Goal: Task Accomplishment & Management: Use online tool/utility

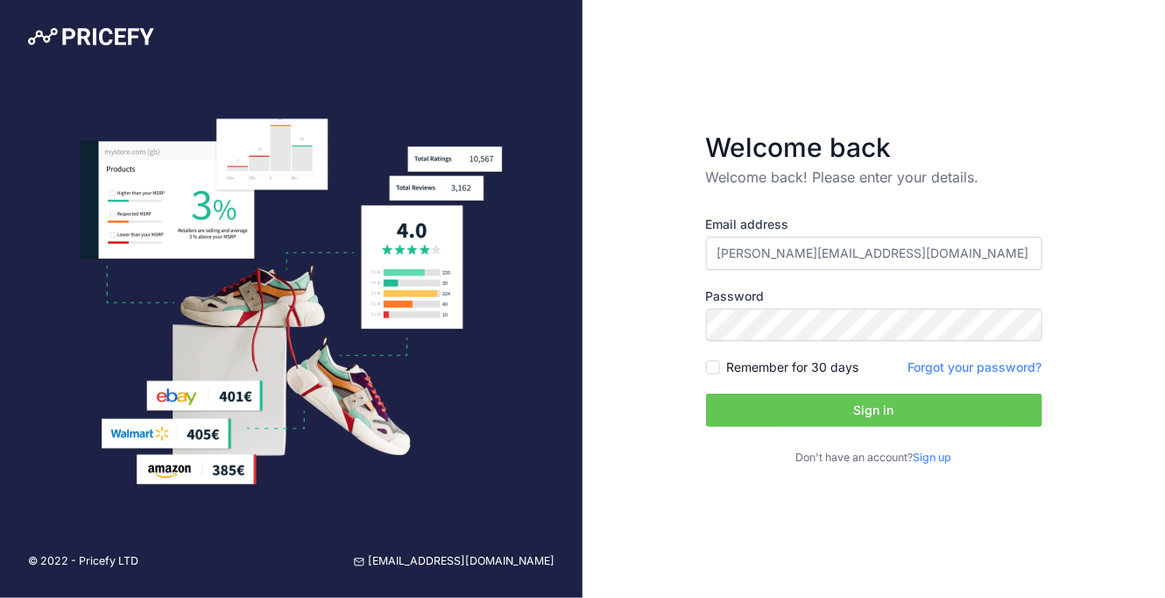
click at [1036, 62] on div "Welcome back Welcome back! Please enter your details. Email address geraldine@m…" at bounding box center [874, 299] width 583 height 598
click at [714, 361] on input "Remember for 30 days" at bounding box center [713, 367] width 14 height 14
checkbox input "true"
click at [776, 411] on button "Sign in" at bounding box center [874, 409] width 336 height 33
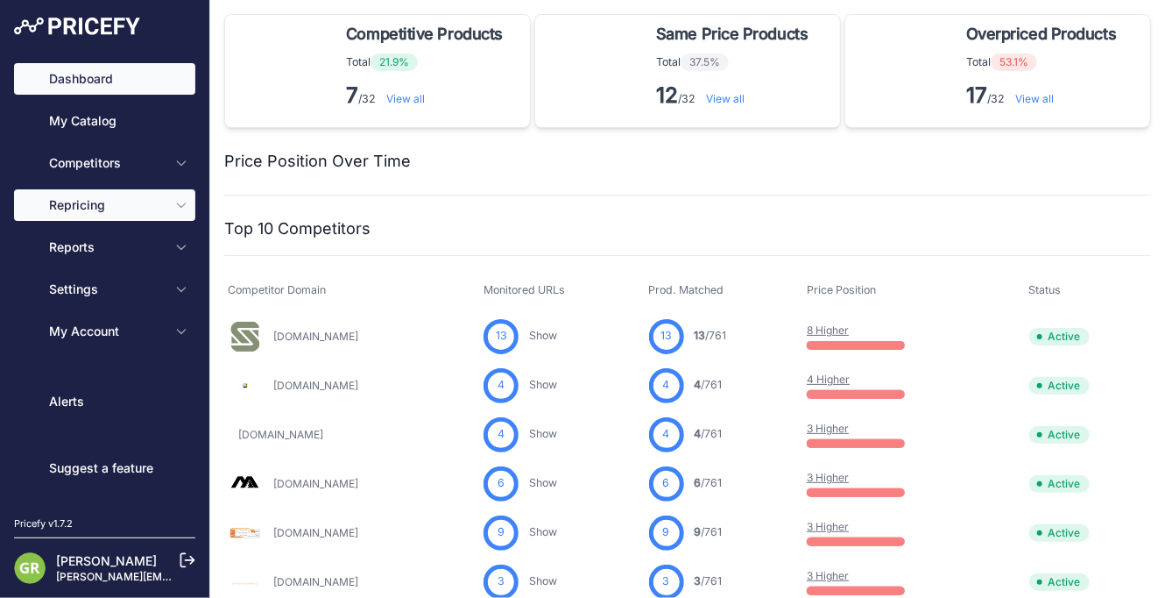
click at [112, 206] on span "Repricing" at bounding box center [106, 205] width 115 height 18
click at [118, 203] on span "Repricing" at bounding box center [106, 205] width 115 height 18
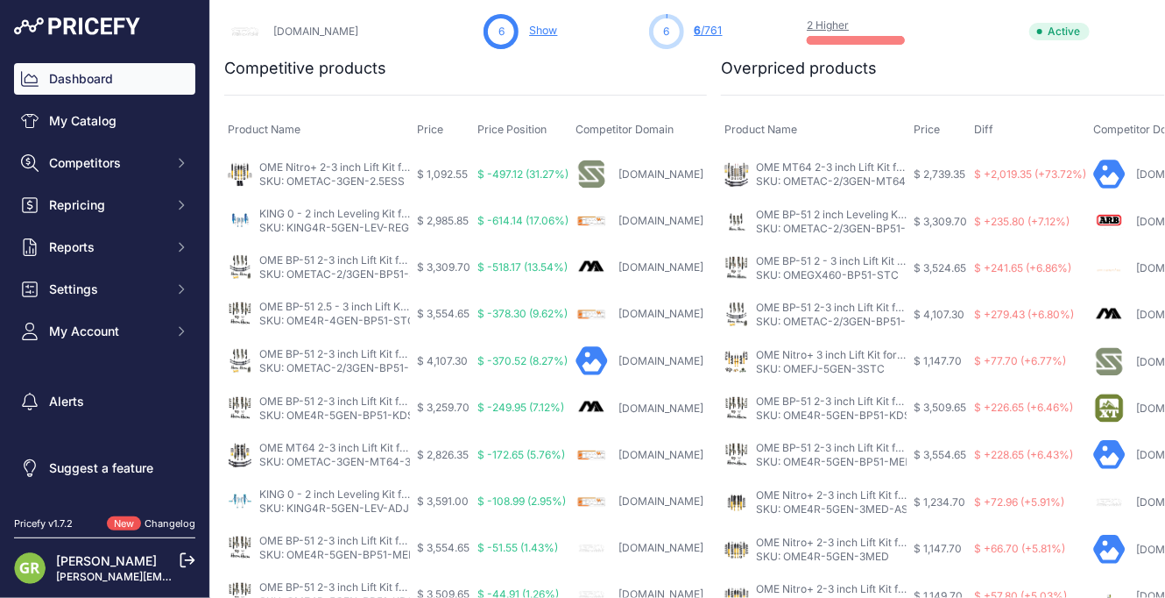
scroll to position [1174, 0]
click at [155, 206] on span "Repricing" at bounding box center [106, 205] width 115 height 18
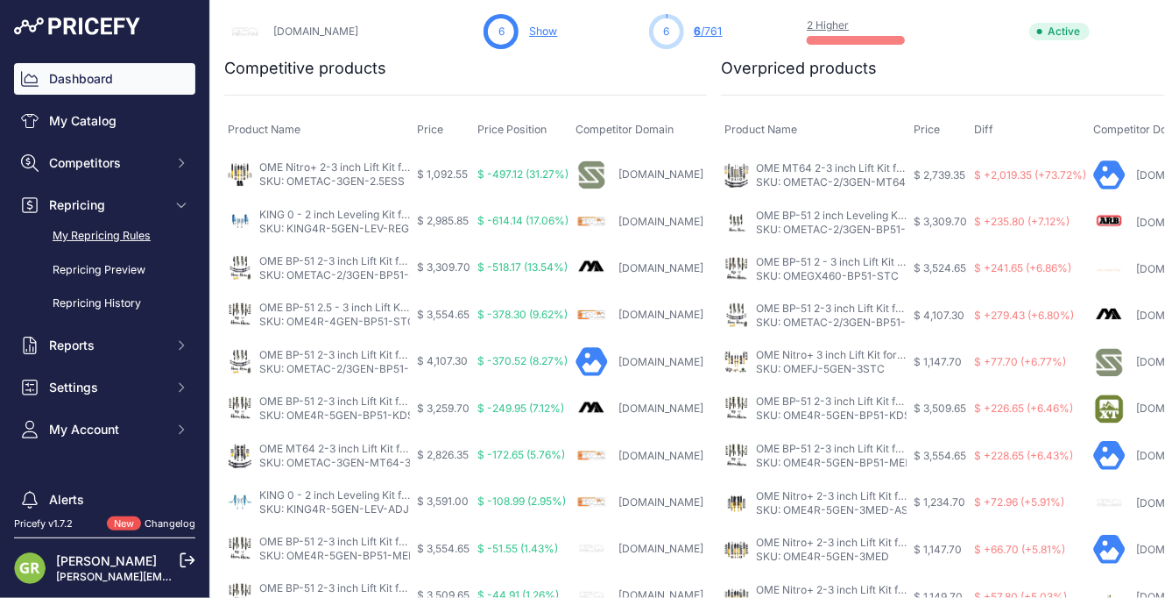
click at [150, 237] on link "My Repricing Rules" at bounding box center [104, 236] width 181 height 31
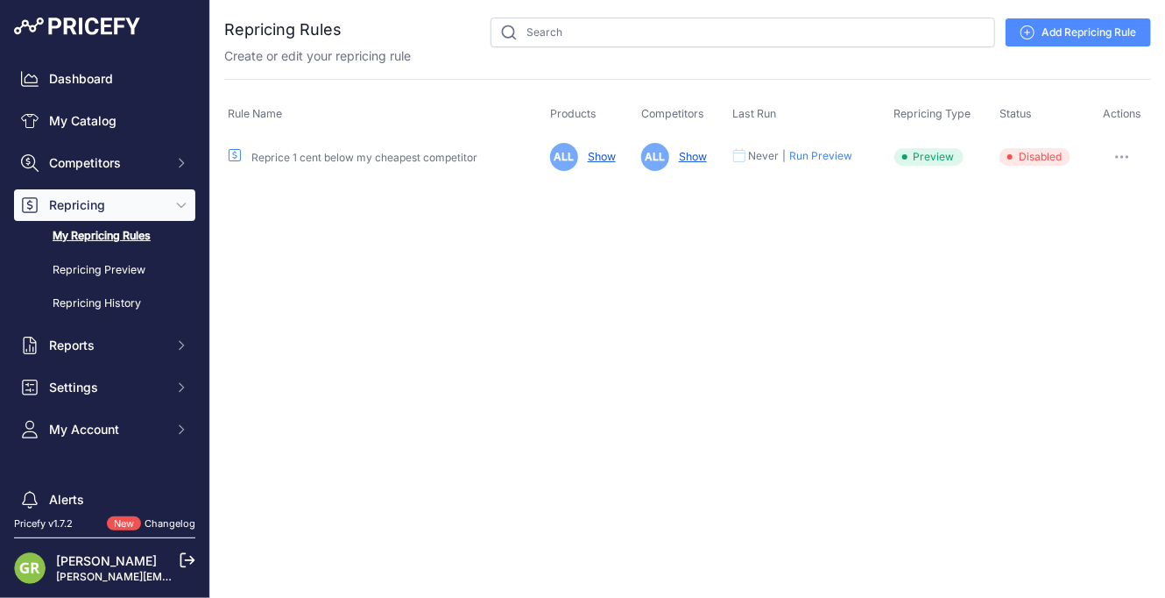
click at [1043, 41] on link "Add Repricing Rule" at bounding box center [1078, 32] width 145 height 28
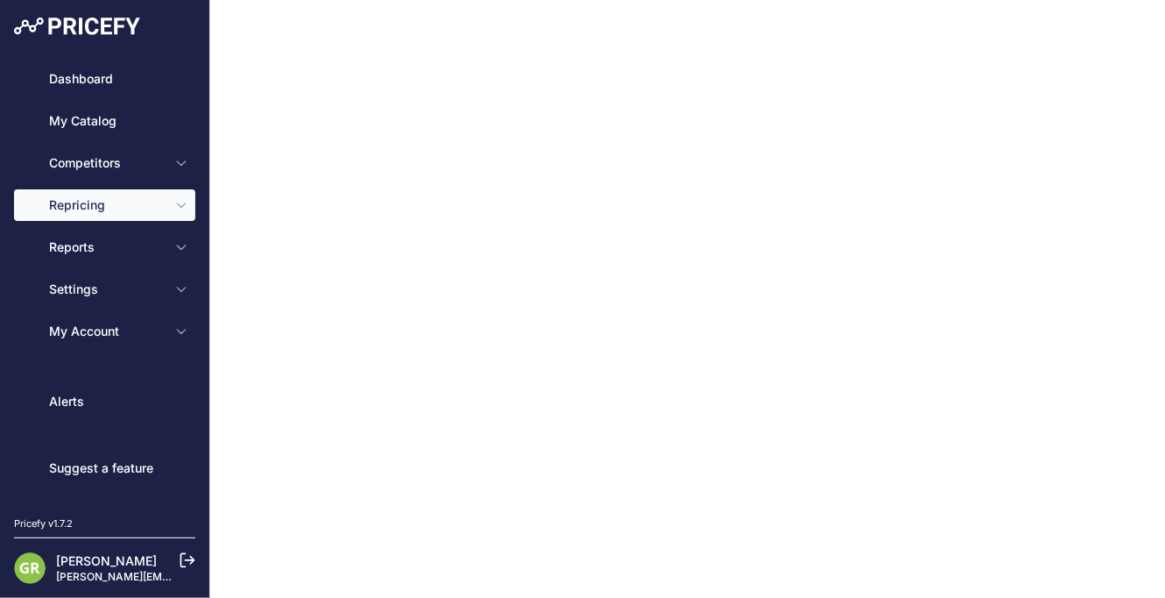
type input "0.1"
select select "none"
select select "7"
type input "99"
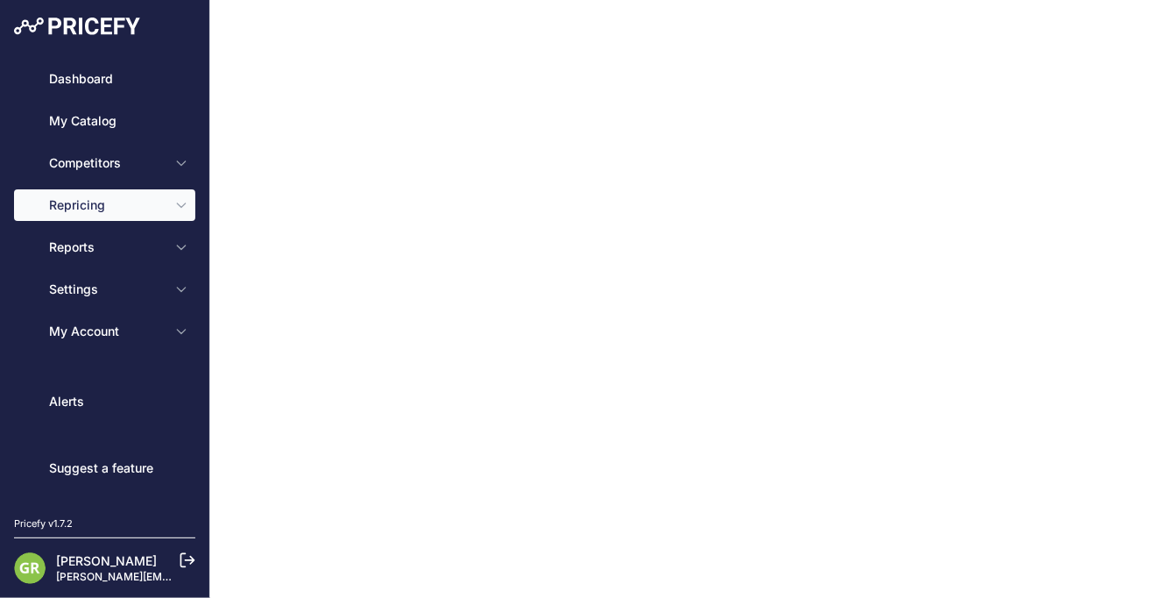
type input "50"
type input "[URL][DOMAIN_NAME][DOMAIN_NAME]"
